Goal: Find specific page/section: Find specific page/section

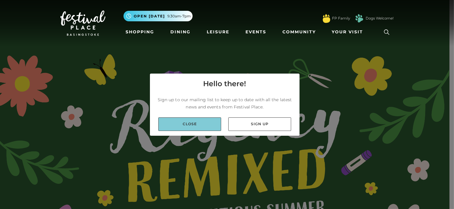
click at [198, 125] on link "Close" at bounding box center [189, 125] width 63 height 14
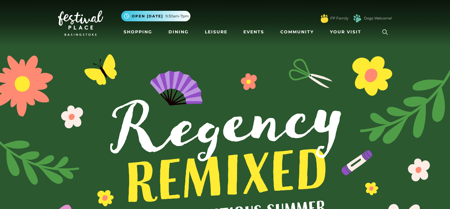
click at [385, 27] on link at bounding box center [385, 32] width 14 height 14
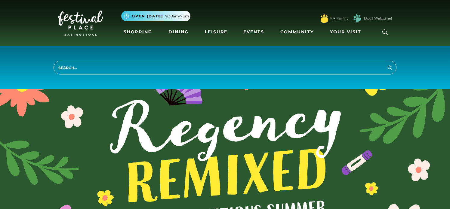
click at [305, 75] on div "Search" at bounding box center [225, 67] width 450 height 43
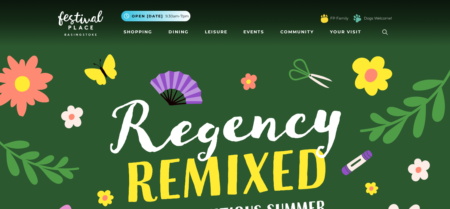
click at [385, 34] on icon at bounding box center [384, 32] width 9 height 9
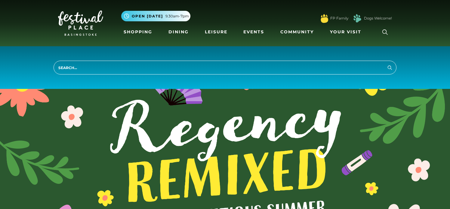
click at [346, 66] on input "search" at bounding box center [225, 68] width 343 height 14
type input "body shop"
click at [386, 64] on button "Search" at bounding box center [389, 68] width 7 height 8
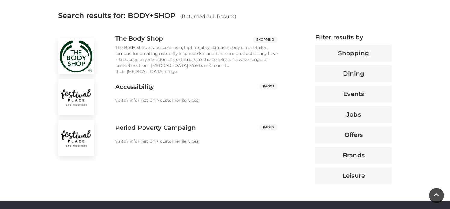
scroll to position [226, 0]
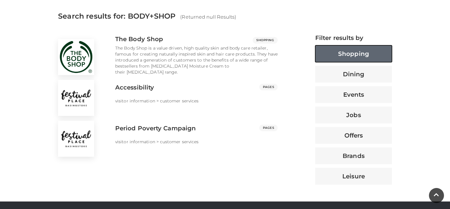
click at [340, 52] on button "Shopping" at bounding box center [353, 53] width 77 height 17
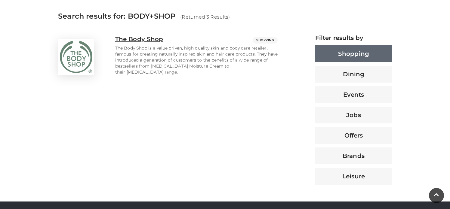
click at [216, 65] on p "The Body Shop is a value driven, high quality skin and body care retailer, famo…" at bounding box center [196, 60] width 162 height 30
